Goal: Task Accomplishment & Management: Use online tool/utility

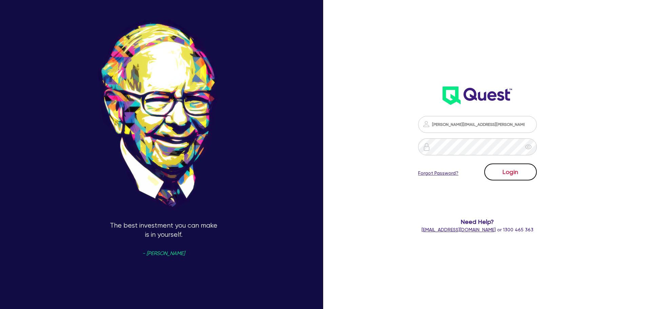
click at [507, 177] on button "Login" at bounding box center [511, 172] width 53 height 17
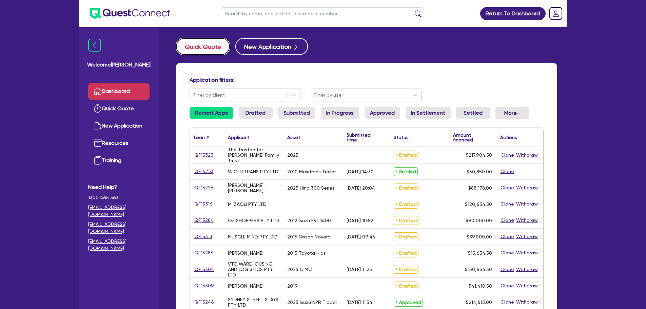
click at [189, 48] on button "Quick Quote" at bounding box center [203, 46] width 54 height 17
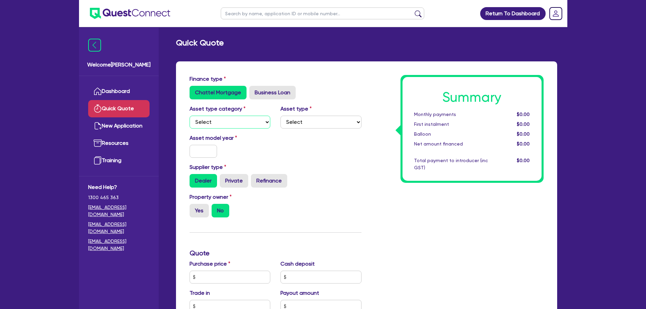
click at [242, 121] on select "Select Cars and light trucks Primary assets Secondary assets Tertiary assets" at bounding box center [230, 122] width 81 height 13
select select "TERTIARY_ASSETS"
click at [190, 116] on select "Select Cars and light trucks Primary assets Secondary assets Tertiary assets" at bounding box center [230, 122] width 81 height 13
click at [295, 116] on select "Select Beauty equipment IT equipment IT software Watercraft Other" at bounding box center [321, 122] width 81 height 13
select select "OTHER_TERTIARY"
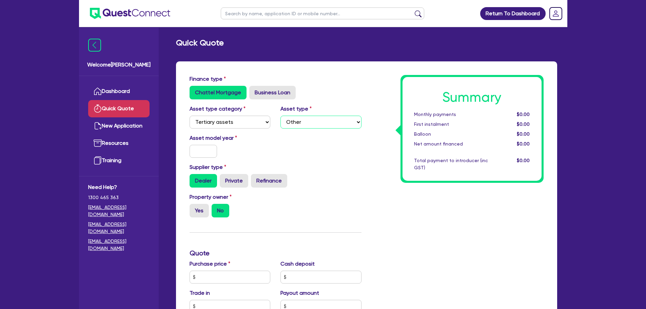
click at [281, 116] on select "Select Beauty equipment IT equipment IT software Watercraft Other" at bounding box center [321, 122] width 81 height 13
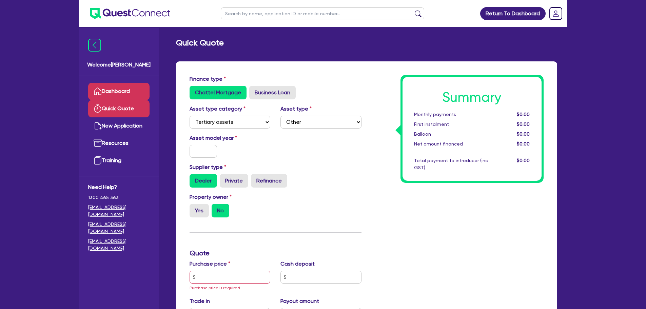
click at [113, 99] on link "Dashboard" at bounding box center [118, 91] width 61 height 17
